Goal: Information Seeking & Learning: Learn about a topic

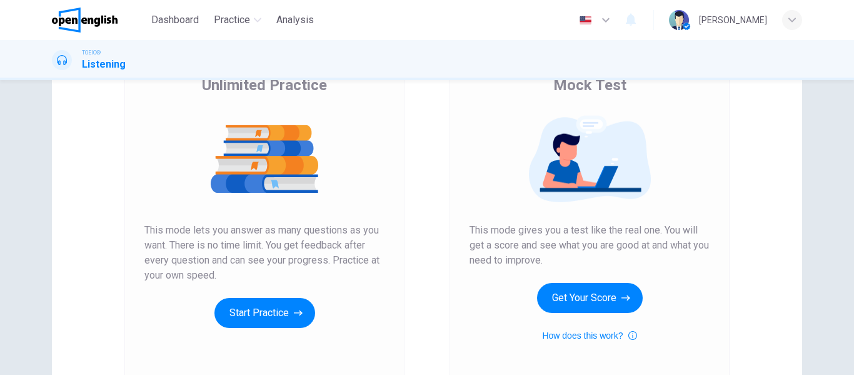
scroll to position [125, 0]
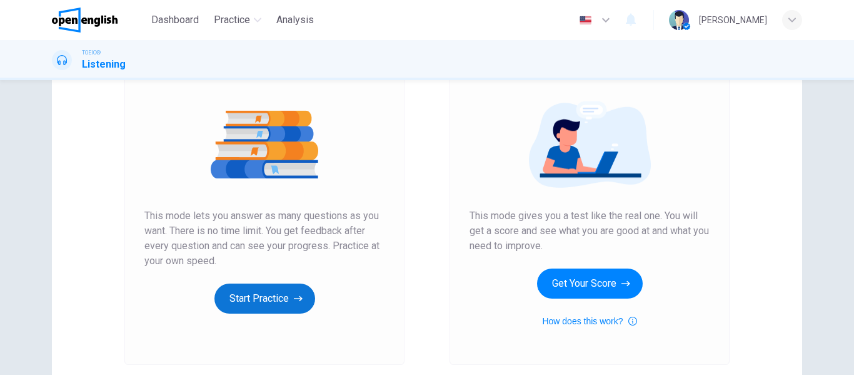
click at [265, 291] on button "Start Practice" at bounding box center [264, 298] width 101 height 30
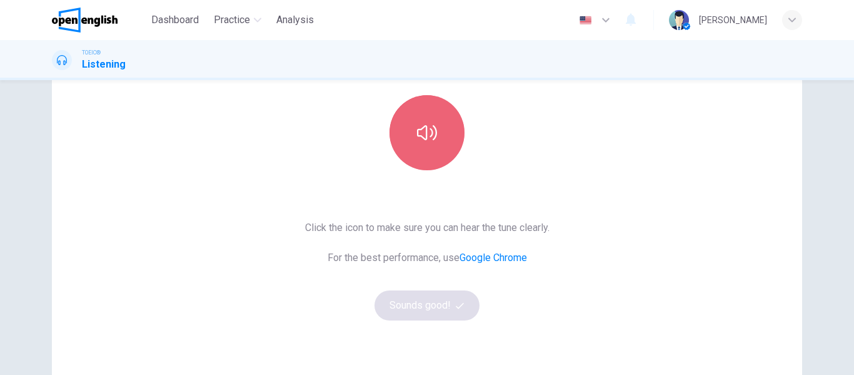
click at [429, 151] on button "button" at bounding box center [427, 132] width 75 height 75
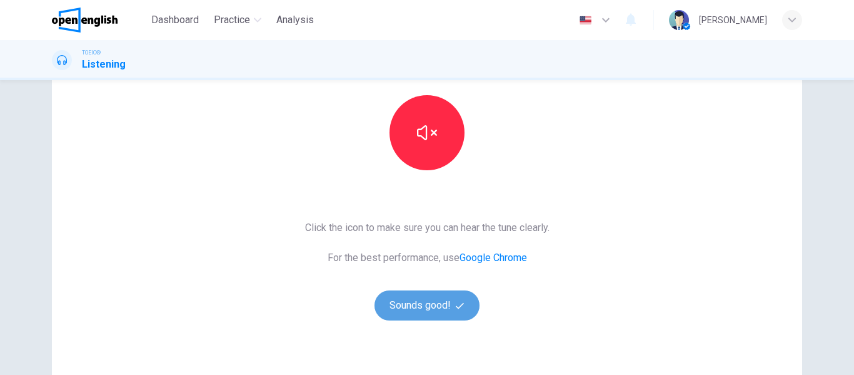
click at [432, 304] on button "Sounds good!" at bounding box center [427, 305] width 105 height 30
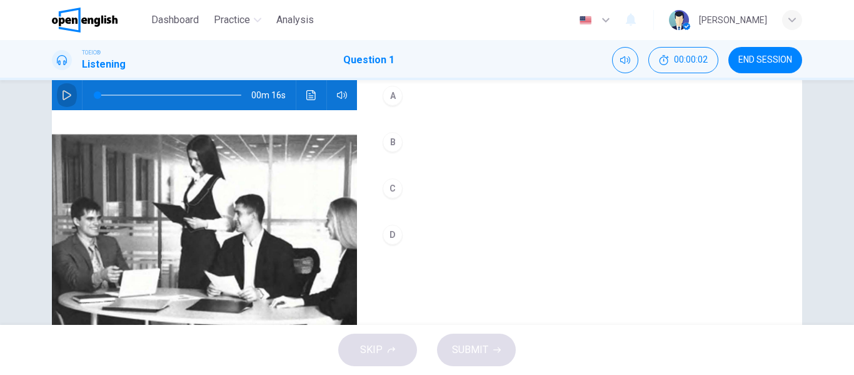
click at [64, 93] on icon "button" at bounding box center [67, 95] width 10 height 10
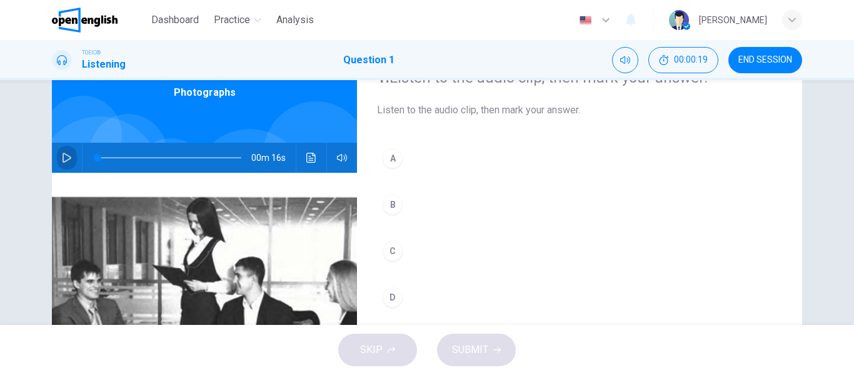
click at [67, 158] on icon "button" at bounding box center [67, 158] width 10 height 10
click at [392, 208] on div "B" at bounding box center [393, 204] width 20 height 20
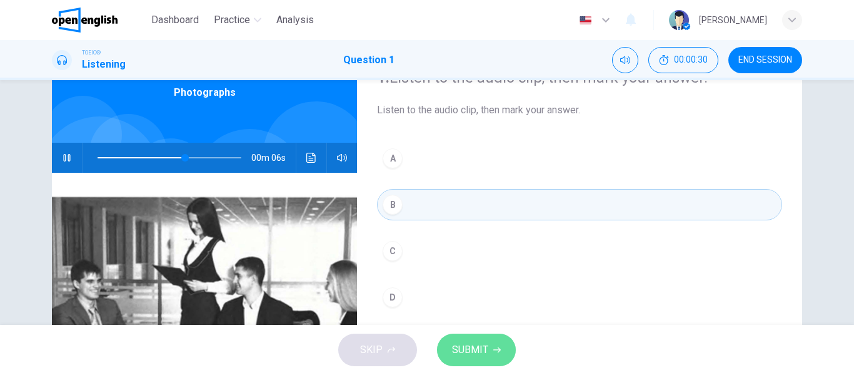
click at [465, 348] on span "SUBMIT" at bounding box center [470, 350] width 36 height 18
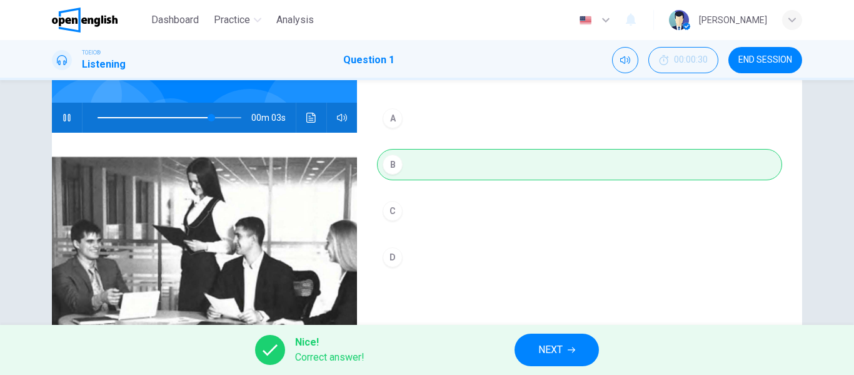
scroll to position [125, 0]
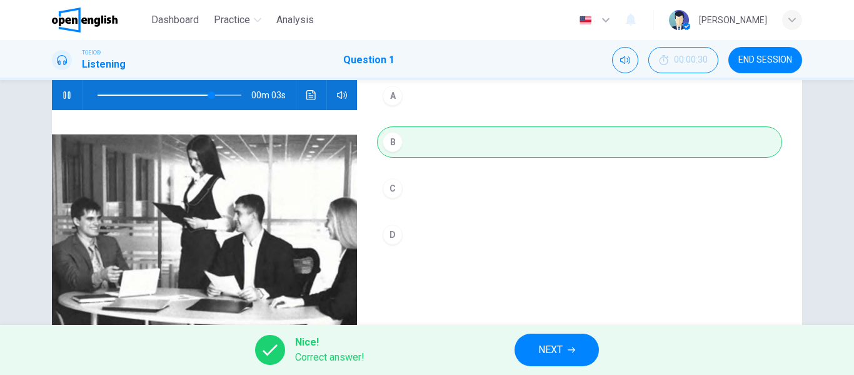
type input "**"
click at [567, 350] on button "NEXT" at bounding box center [557, 349] width 84 height 33
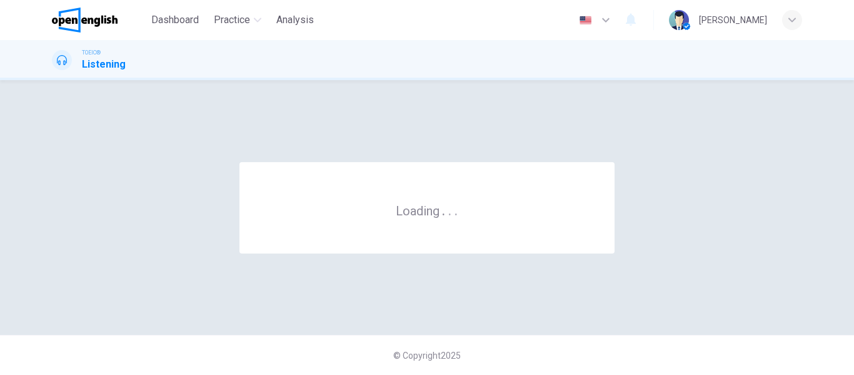
scroll to position [0, 0]
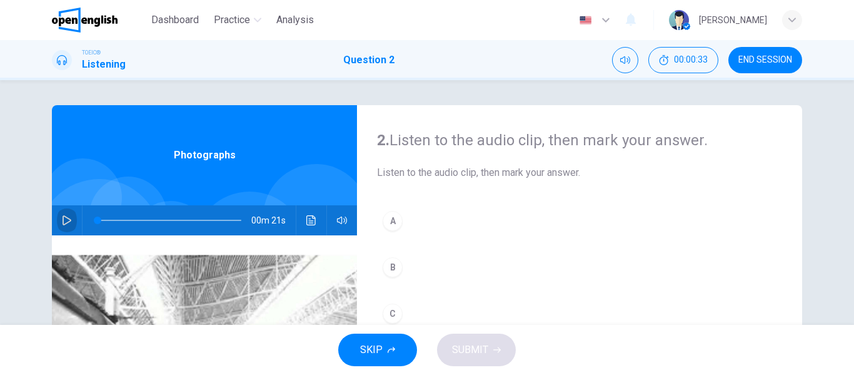
click at [63, 221] on icon "button" at bounding box center [67, 220] width 10 height 10
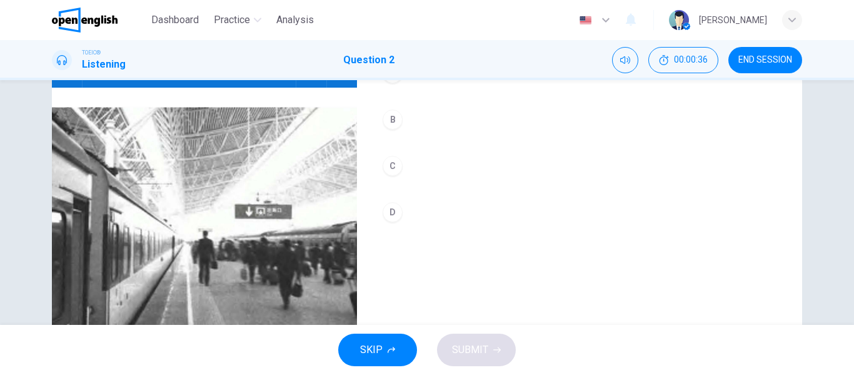
scroll to position [125, 0]
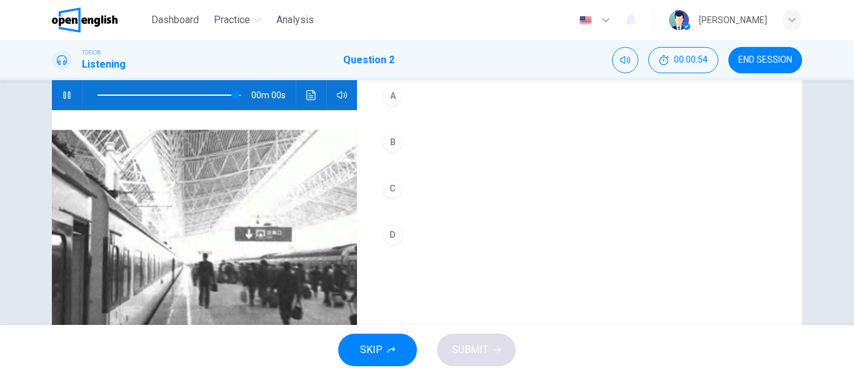
type input "*"
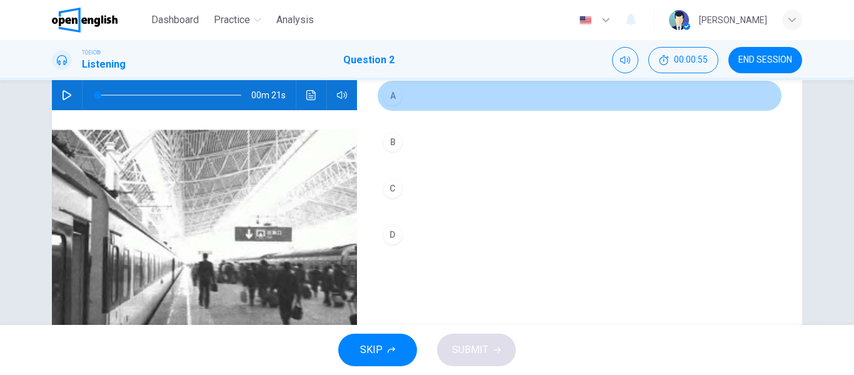
click at [391, 100] on div "A" at bounding box center [393, 96] width 20 height 20
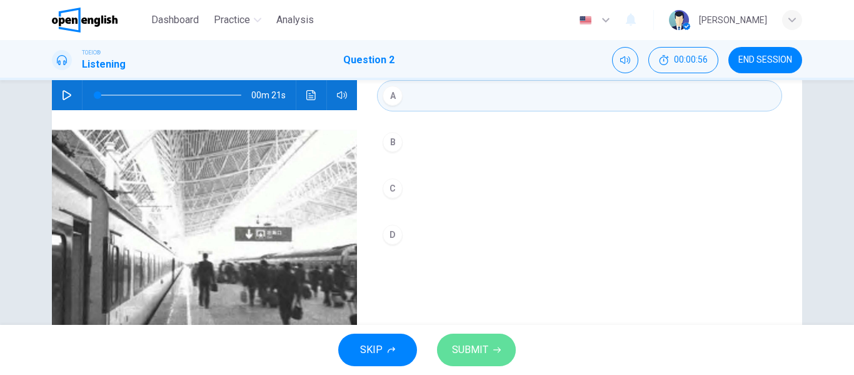
click at [458, 348] on span "SUBMIT" at bounding box center [470, 350] width 36 height 18
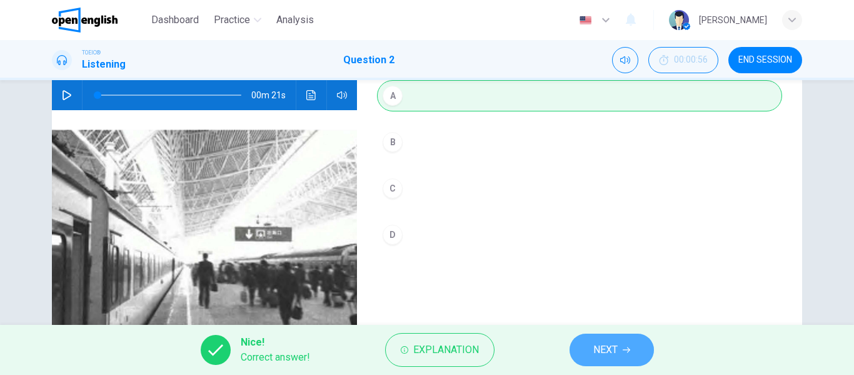
click at [604, 351] on span "NEXT" at bounding box center [605, 350] width 24 height 18
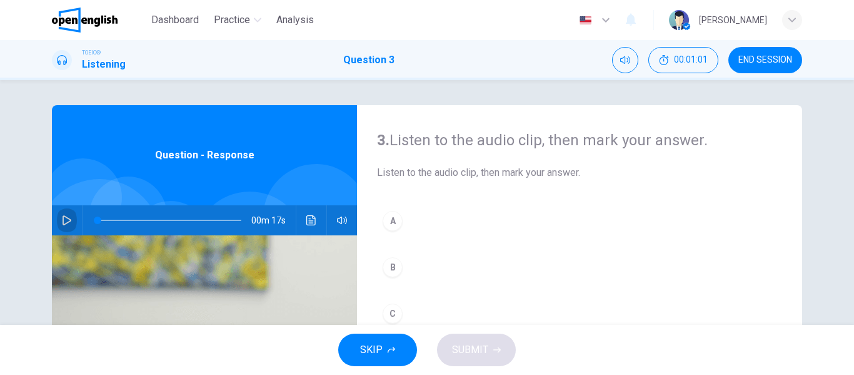
click at [62, 219] on icon "button" at bounding box center [67, 220] width 10 height 10
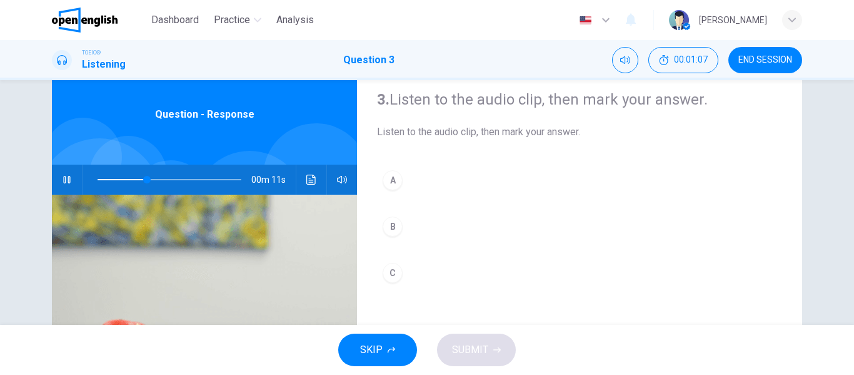
scroll to position [125, 0]
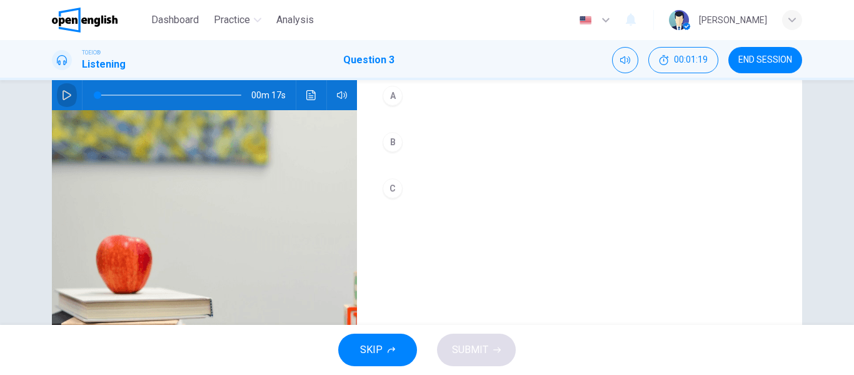
click at [68, 94] on icon "button" at bounding box center [67, 95] width 10 height 10
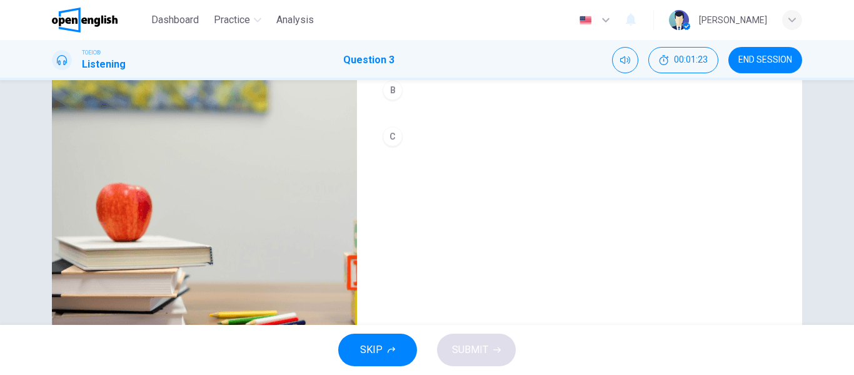
scroll to position [115, 0]
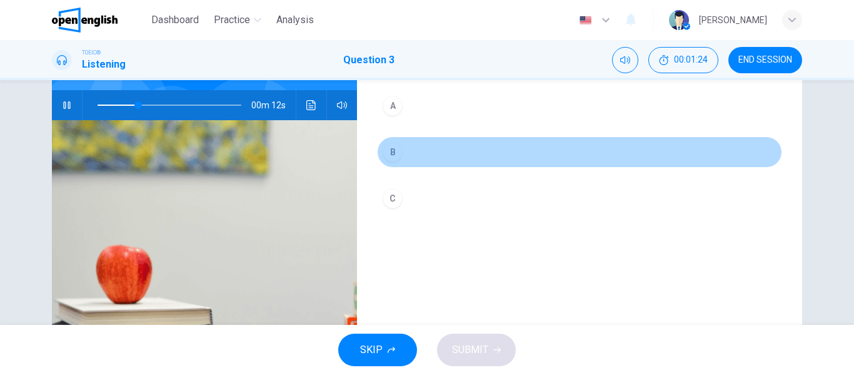
click at [386, 157] on div "B" at bounding box center [393, 152] width 20 height 20
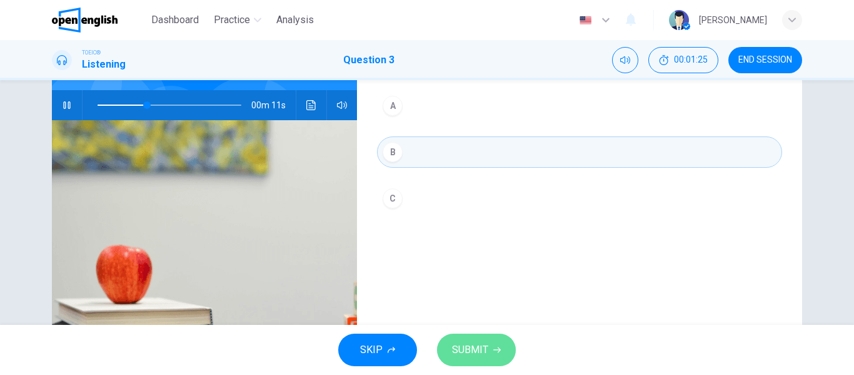
click at [494, 353] on button "SUBMIT" at bounding box center [476, 349] width 79 height 33
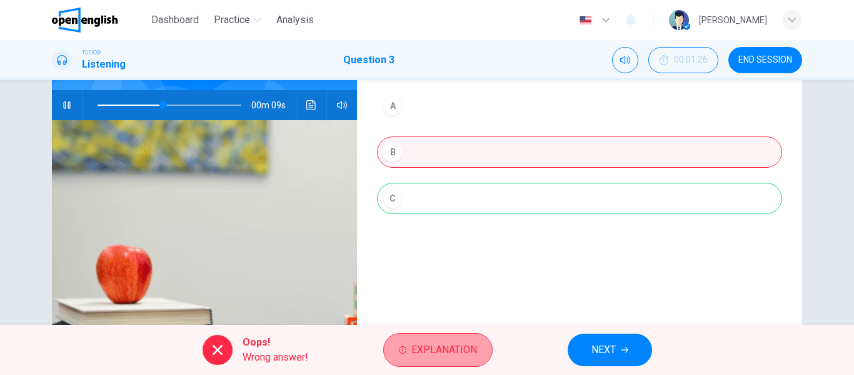
click at [441, 355] on span "Explanation" at bounding box center [444, 350] width 66 height 18
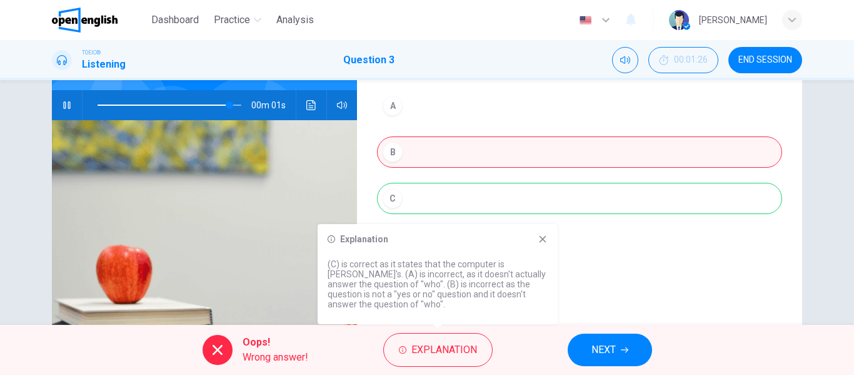
click at [544, 241] on icon at bounding box center [543, 239] width 7 height 7
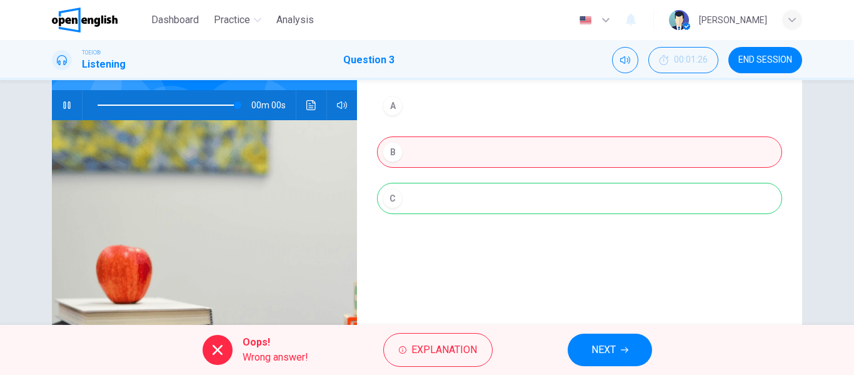
type input "*"
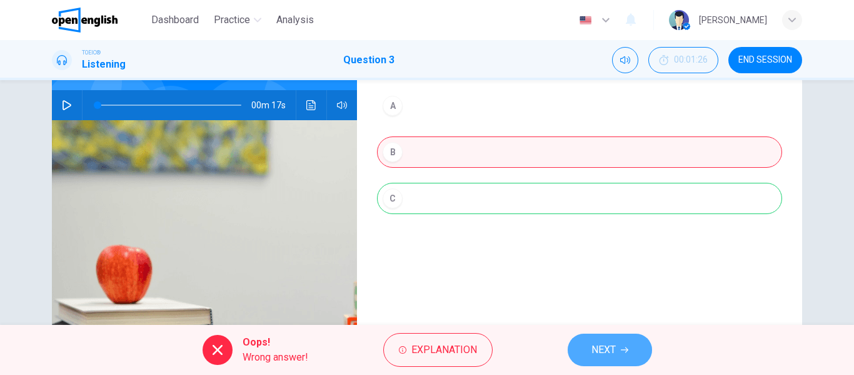
click at [587, 351] on button "NEXT" at bounding box center [610, 349] width 84 height 33
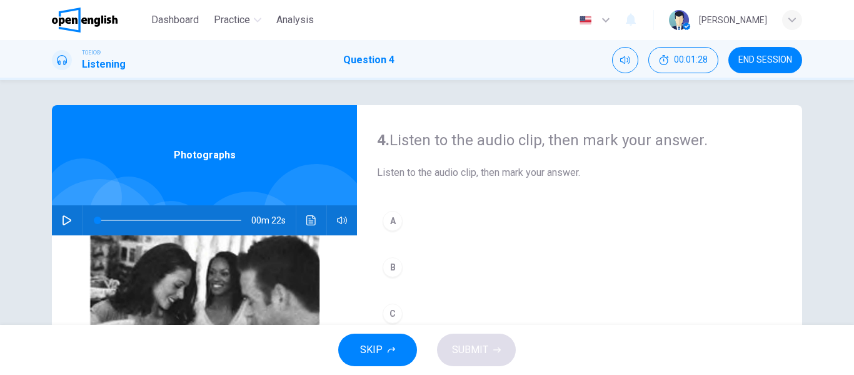
click at [68, 224] on icon "button" at bounding box center [67, 220] width 10 height 10
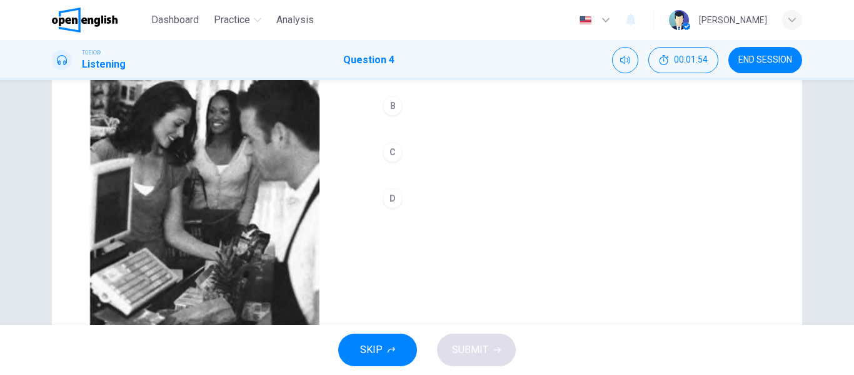
scroll to position [115, 0]
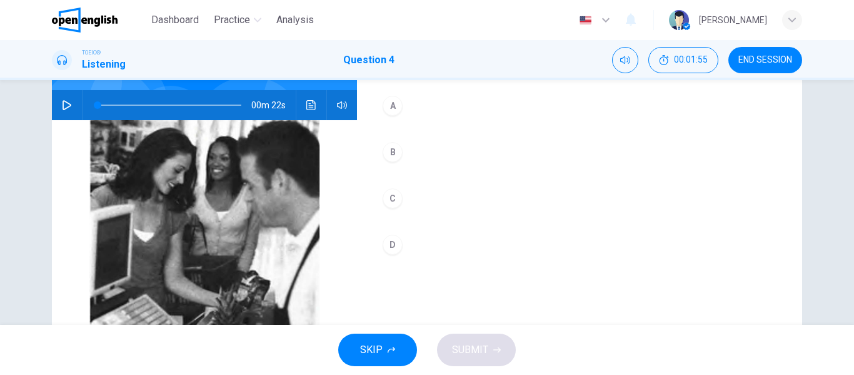
click at [58, 101] on button "button" at bounding box center [67, 105] width 20 height 30
type input "*"
click at [393, 156] on div "B" at bounding box center [393, 152] width 20 height 20
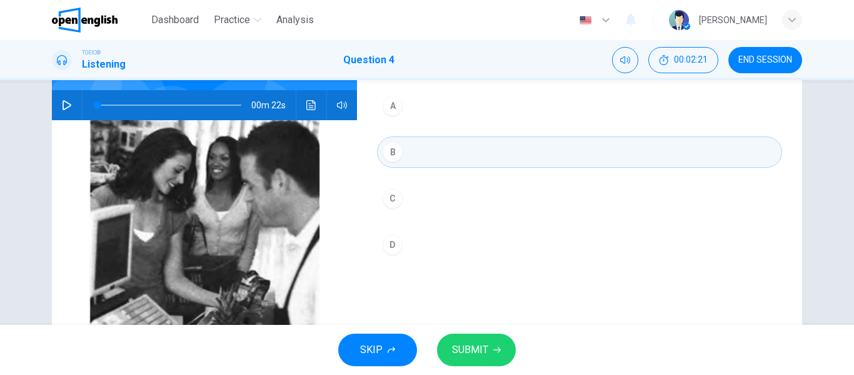
click at [461, 353] on span "SUBMIT" at bounding box center [470, 350] width 36 height 18
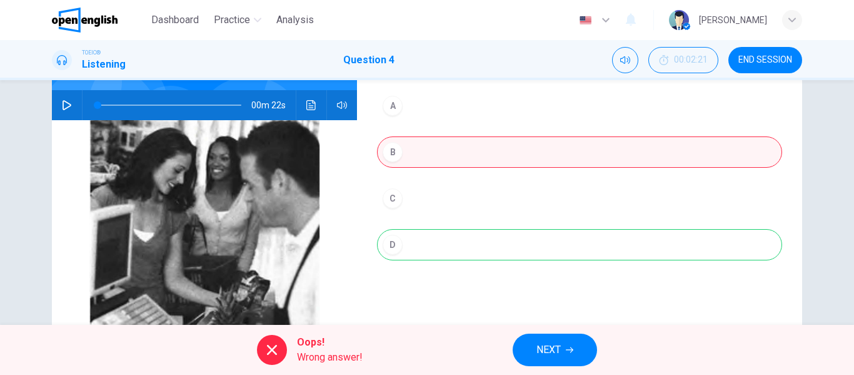
click at [426, 251] on div "A B C D" at bounding box center [579, 187] width 405 height 195
click at [765, 63] on span "END SESSION" at bounding box center [766, 60] width 54 height 10
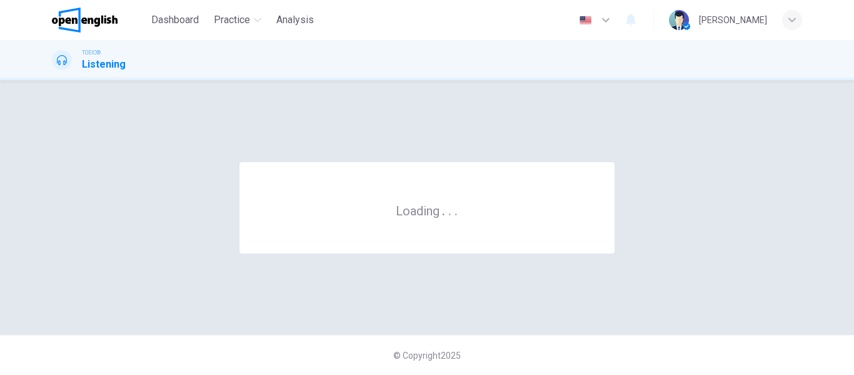
scroll to position [0, 0]
